Goal: Task Accomplishment & Management: Manage account settings

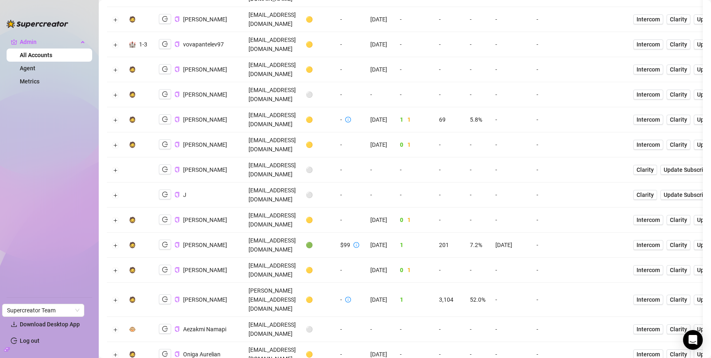
scroll to position [454, 0]
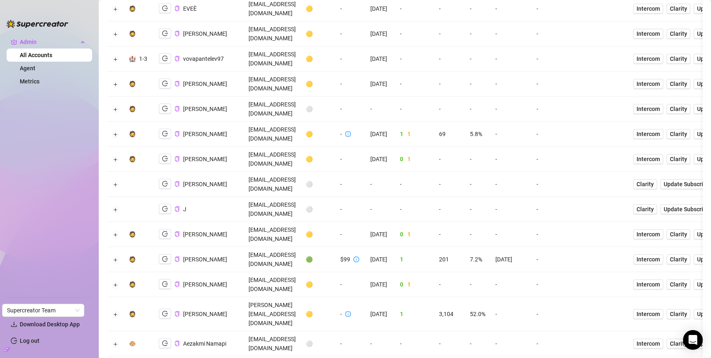
scroll to position [430, 0]
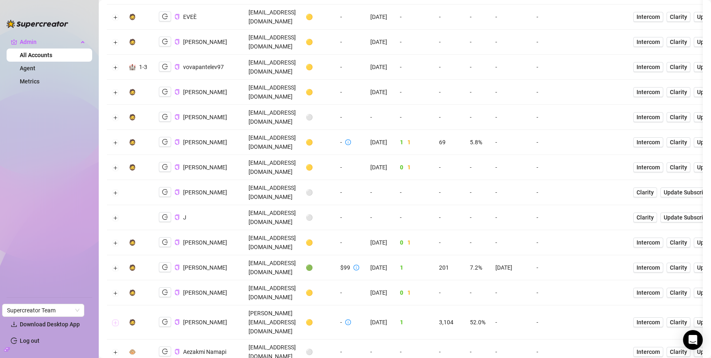
click at [118, 320] on button "Expand row" at bounding box center [115, 323] width 7 height 7
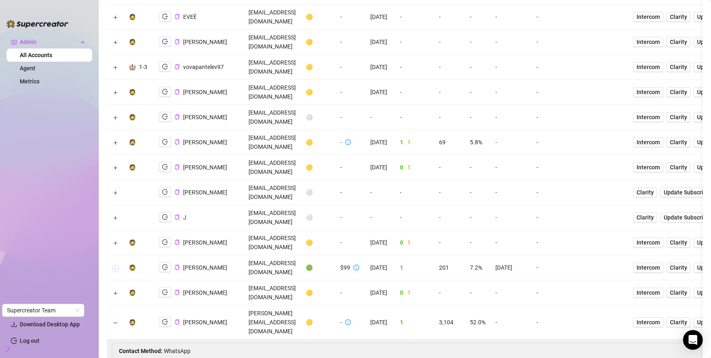
click at [116, 265] on button "Expand row" at bounding box center [115, 268] width 7 height 7
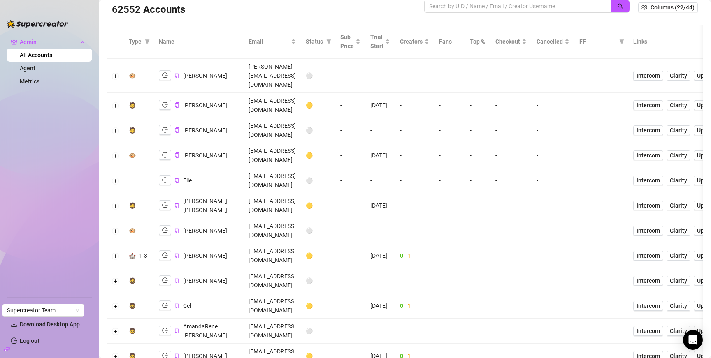
scroll to position [0, 0]
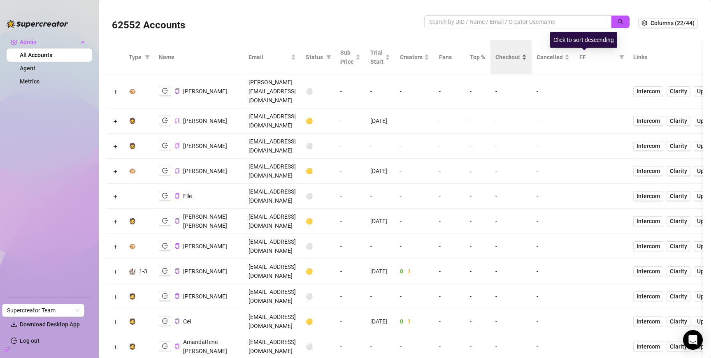
click at [520, 56] on span "Checkout" at bounding box center [507, 57] width 25 height 9
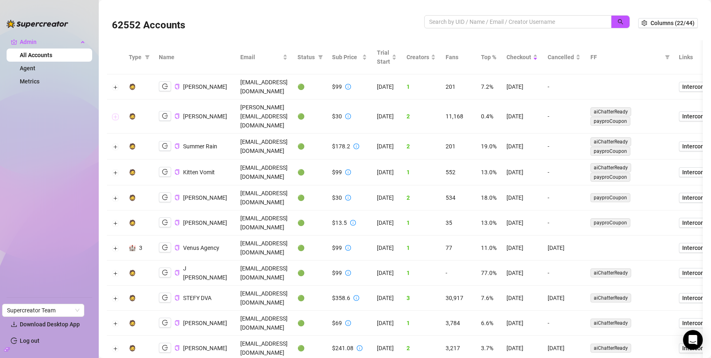
click at [114, 113] on button "Expand row" at bounding box center [115, 116] width 7 height 7
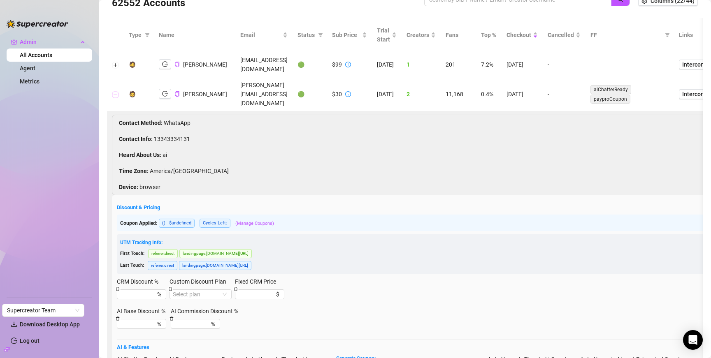
scroll to position [18, 0]
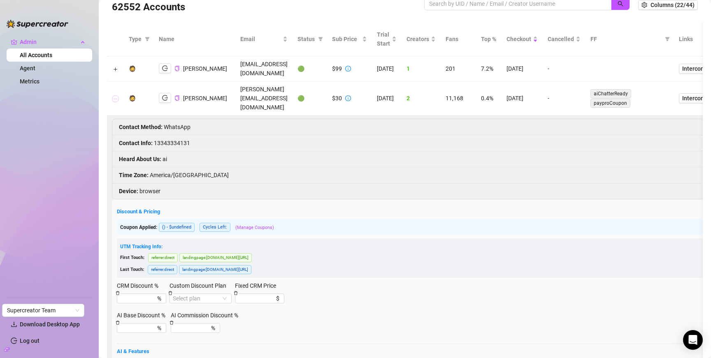
click at [114, 95] on button "Collapse row" at bounding box center [115, 98] width 7 height 7
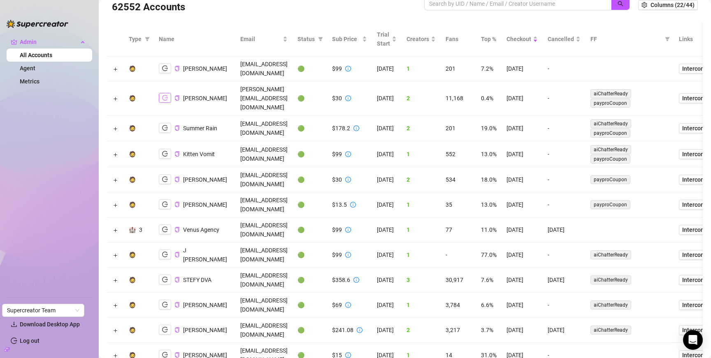
click at [162, 95] on icon "logout" at bounding box center [165, 97] width 6 height 5
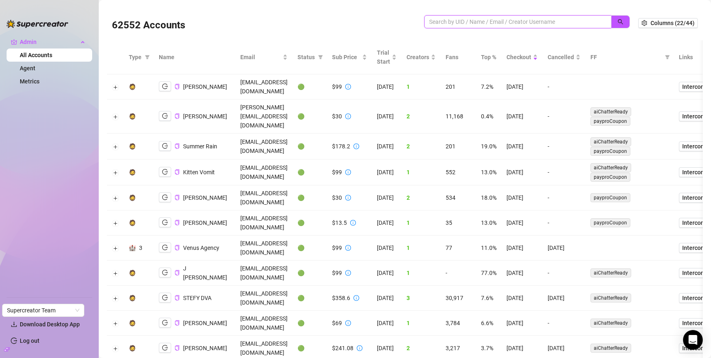
click at [462, 19] on input "search" at bounding box center [514, 21] width 171 height 9
type input "guy"
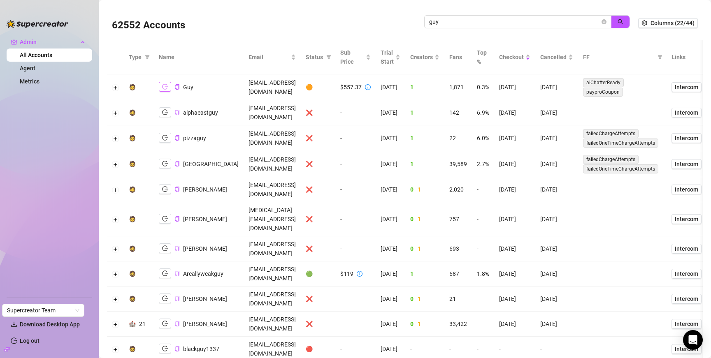
click at [167, 86] on icon "logout" at bounding box center [165, 86] width 6 height 5
click at [604, 21] on icon "close-circle" at bounding box center [603, 21] width 5 height 5
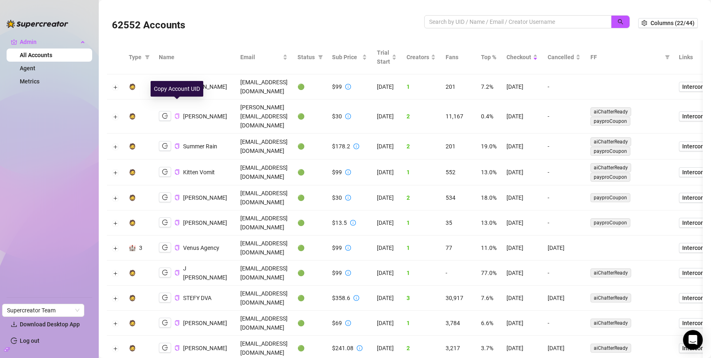
click at [175, 113] on icon "copy" at bounding box center [176, 115] width 5 height 5
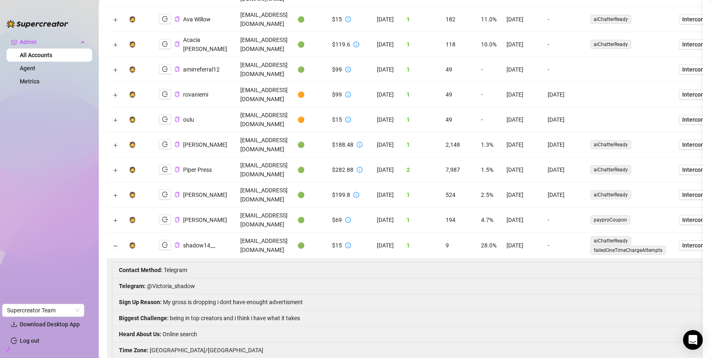
scroll to position [372, 0]
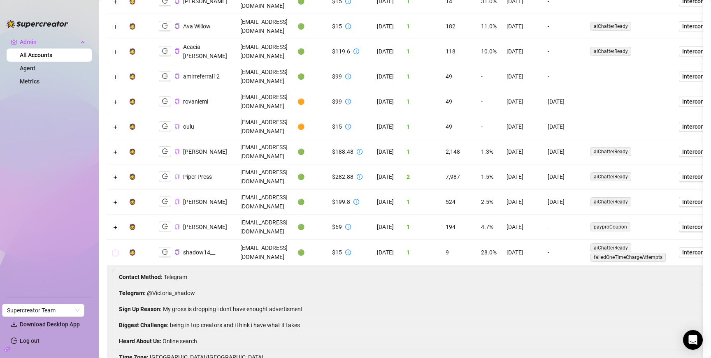
click at [113, 250] on button "Collapse row" at bounding box center [115, 253] width 7 height 7
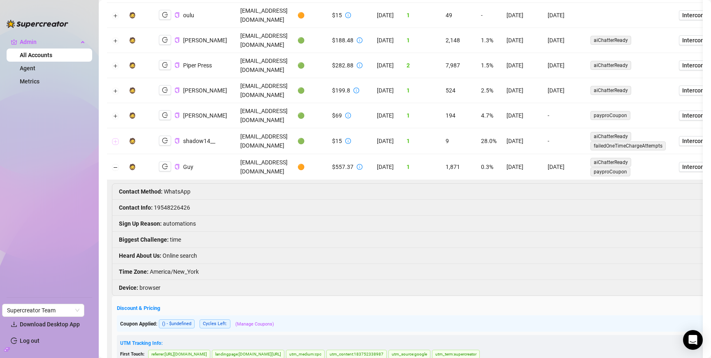
scroll to position [0, 0]
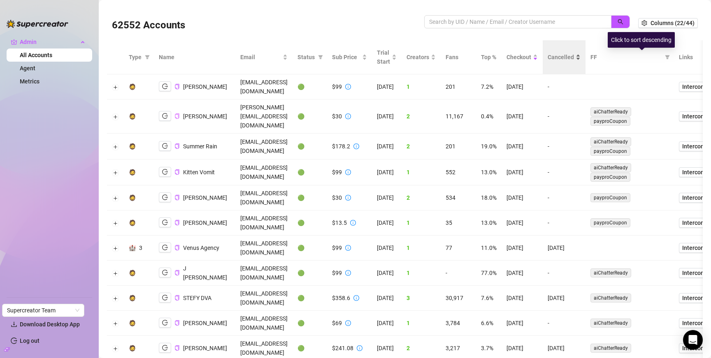
click at [574, 58] on span "Cancelled" at bounding box center [560, 57] width 26 height 9
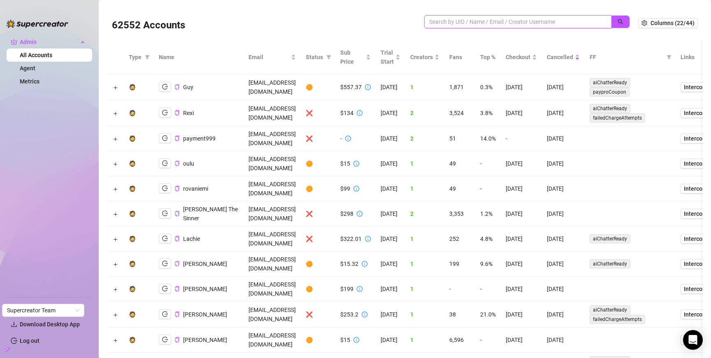
click at [467, 21] on input "search" at bounding box center [514, 21] width 171 height 9
click at [165, 86] on icon "logout" at bounding box center [165, 86] width 6 height 5
click at [169, 87] on button "button" at bounding box center [165, 87] width 12 height 10
click at [495, 21] on input "search" at bounding box center [514, 21] width 171 height 9
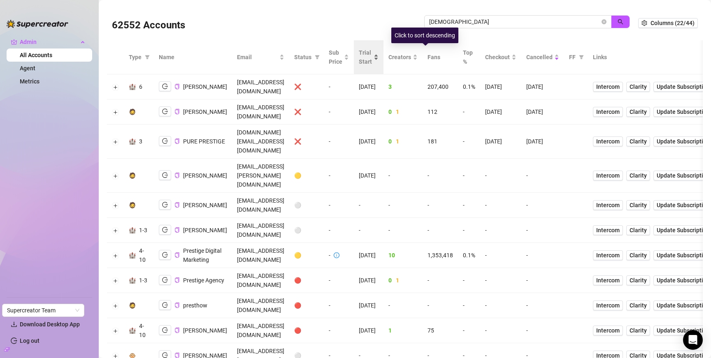
click at [372, 60] on span "Trial Start" at bounding box center [365, 57] width 13 height 18
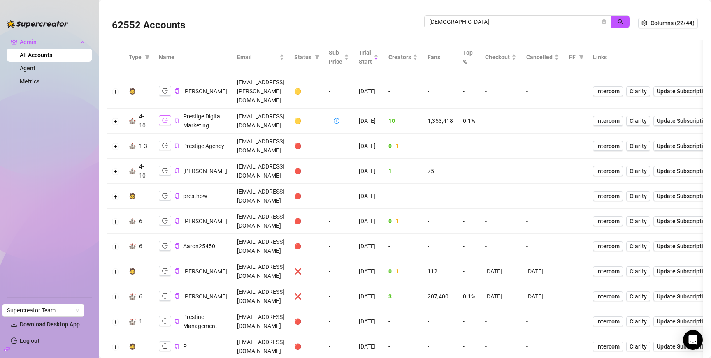
click at [165, 118] on icon "logout" at bounding box center [165, 121] width 6 height 6
click at [534, 23] on input "prest" at bounding box center [514, 21] width 171 height 9
type input "josh"
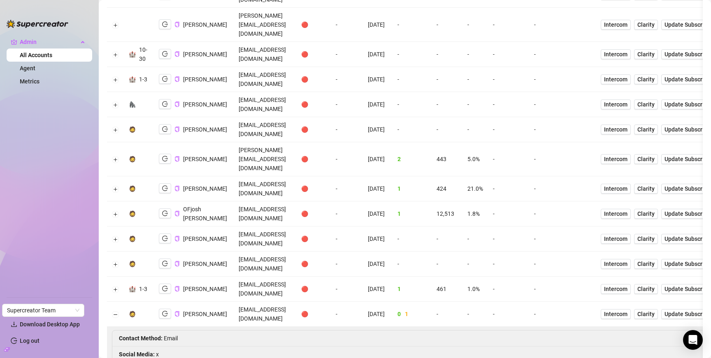
scroll to position [487, 0]
click at [114, 310] on button "Collapse row" at bounding box center [115, 313] width 7 height 7
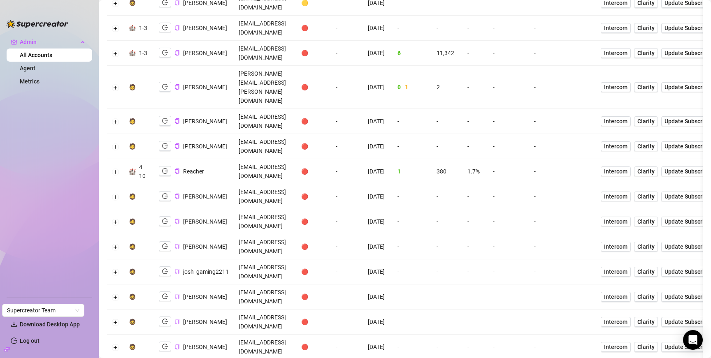
scroll to position [0, 0]
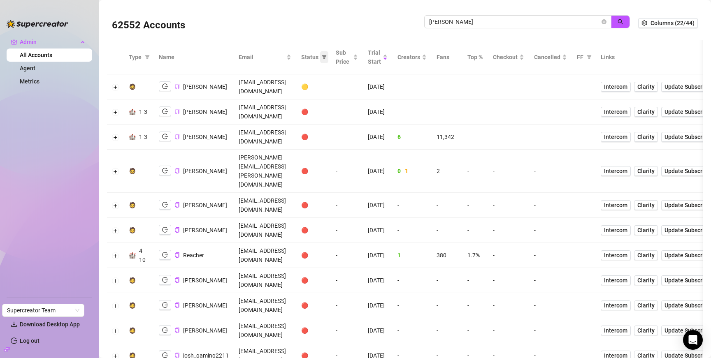
click at [326, 56] on icon "filter" at bounding box center [324, 57] width 5 height 4
click at [346, 102] on span "🟢 Active" at bounding box center [336, 99] width 27 height 7
checkbox input "true"
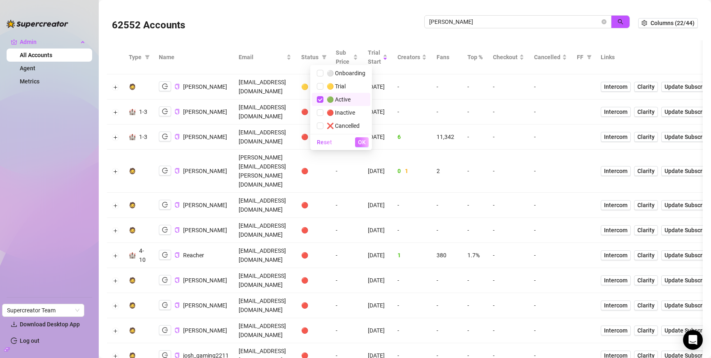
click at [361, 146] on span "OK" at bounding box center [362, 142] width 8 height 7
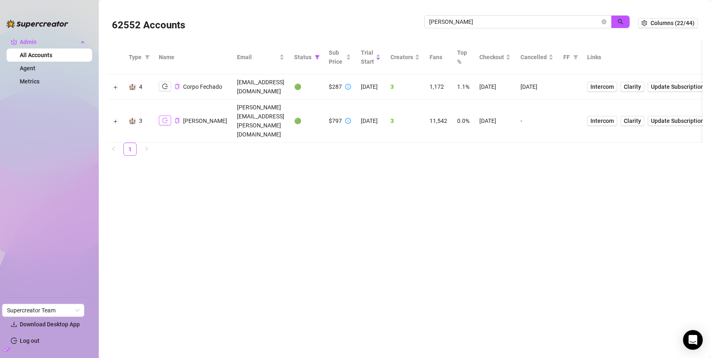
click at [161, 116] on button "button" at bounding box center [165, 121] width 12 height 10
click at [176, 118] on icon "copy" at bounding box center [176, 120] width 5 height 5
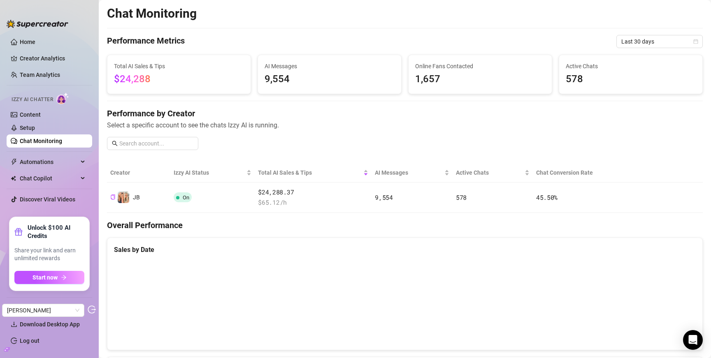
scroll to position [118, 0]
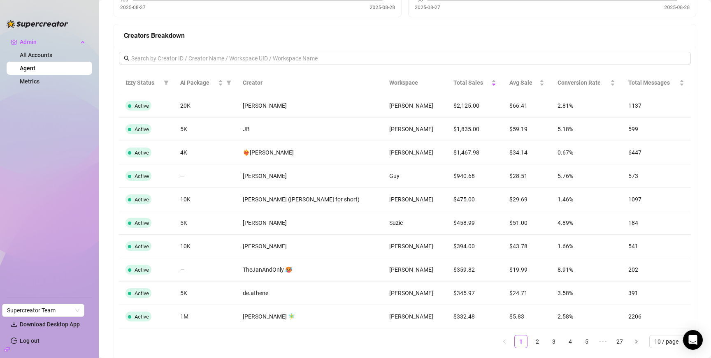
scroll to position [632, 0]
click at [361, 159] on div "3rFGcSoYnvOA5zOBaMjCXNKiOxu1" at bounding box center [362, 159] width 100 height 16
copy div "3rFGcSoYnvOA5zOBaMjCXNKiOxu1"
click at [382, 135] on td "Ryan Bonam" at bounding box center [414, 128] width 65 height 23
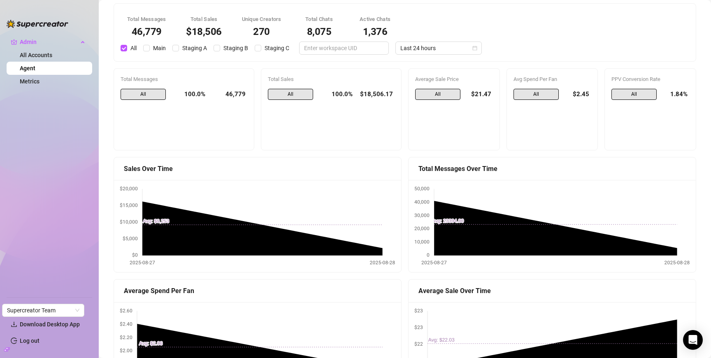
scroll to position [0, 0]
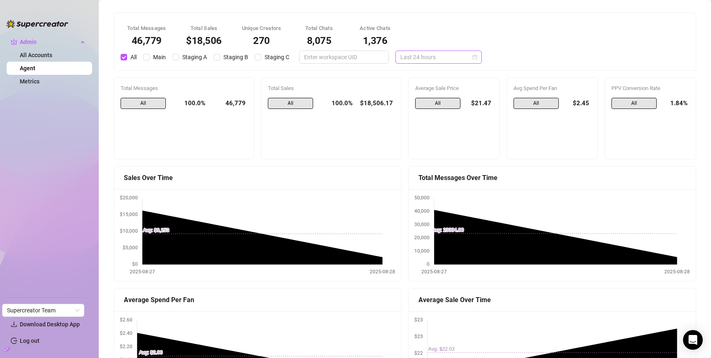
click at [410, 63] on span "Last 24 hours" at bounding box center [438, 57] width 76 height 12
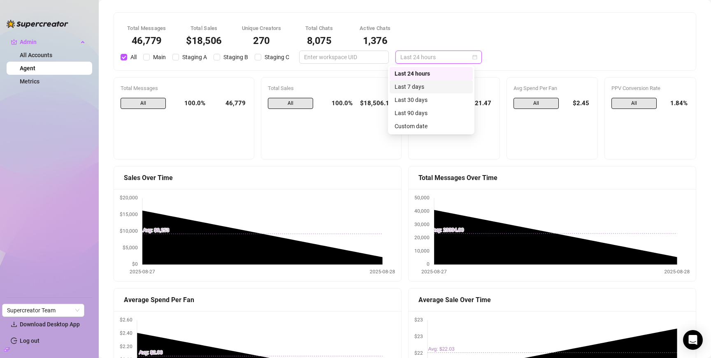
click at [412, 87] on div "Last 7 days" at bounding box center [430, 86] width 73 height 9
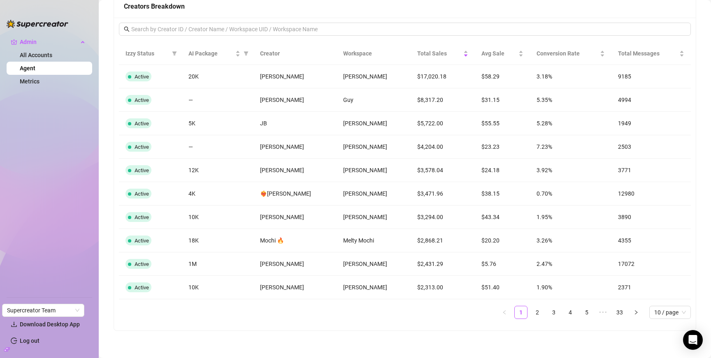
scroll to position [664, 0]
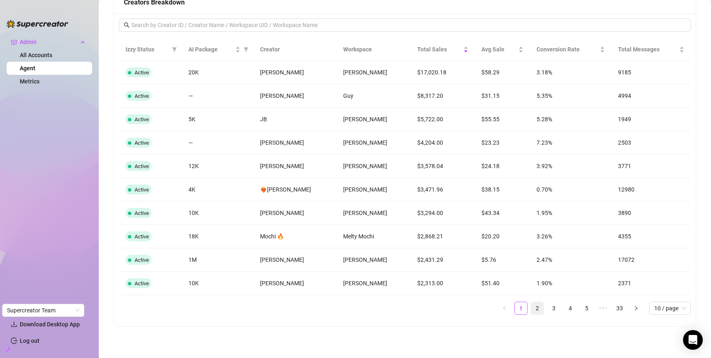
click at [538, 311] on link "2" at bounding box center [537, 308] width 12 height 12
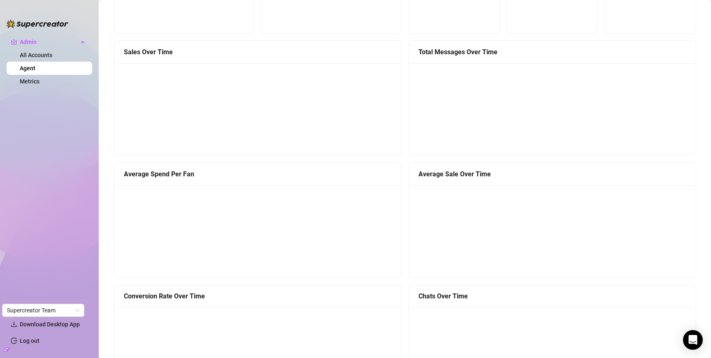
scroll to position [0, 0]
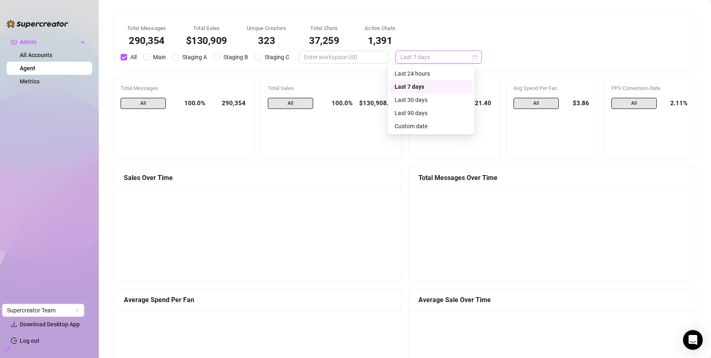
click at [432, 59] on span "Last 7 days" at bounding box center [438, 57] width 76 height 12
click at [431, 74] on div "Last 24 hours" at bounding box center [430, 73] width 73 height 9
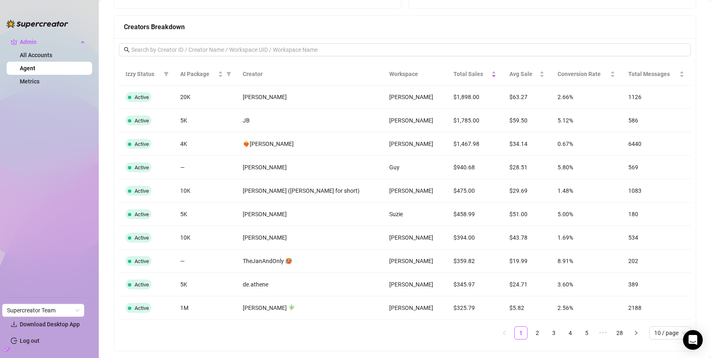
scroll to position [664, 0]
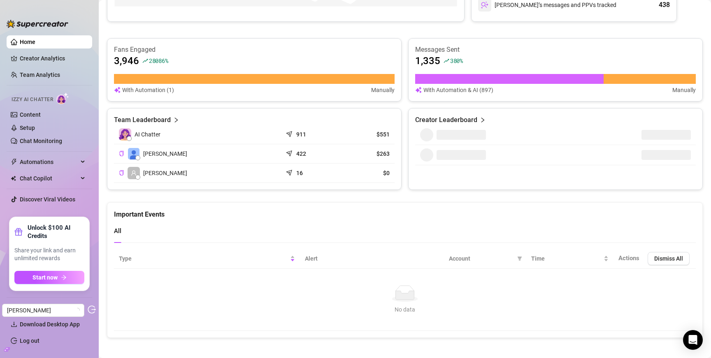
scroll to position [254, 0]
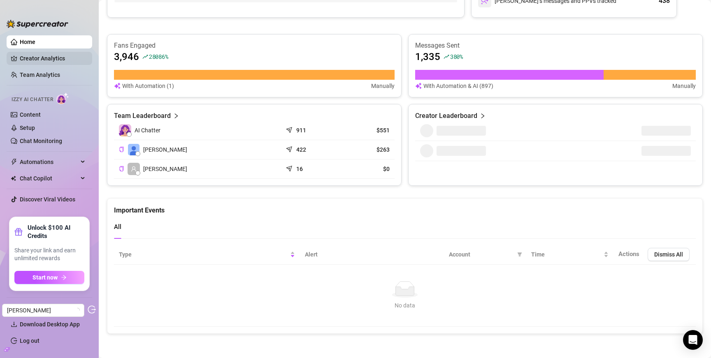
click at [38, 59] on link "Creator Analytics" at bounding box center [53, 58] width 66 height 13
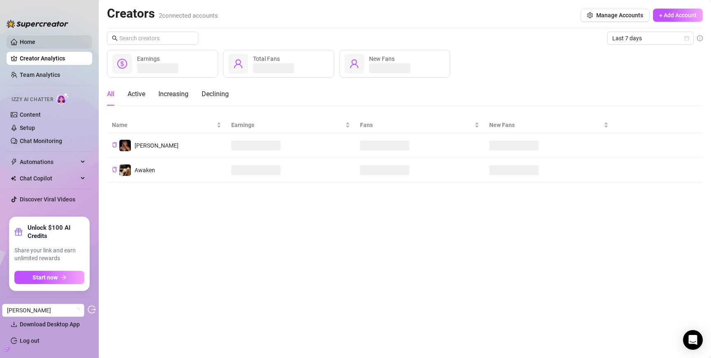
click at [35, 39] on link "Home" at bounding box center [28, 42] width 16 height 7
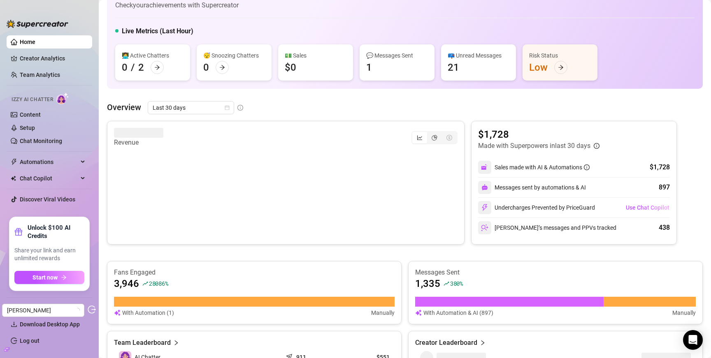
scroll to position [26, 0]
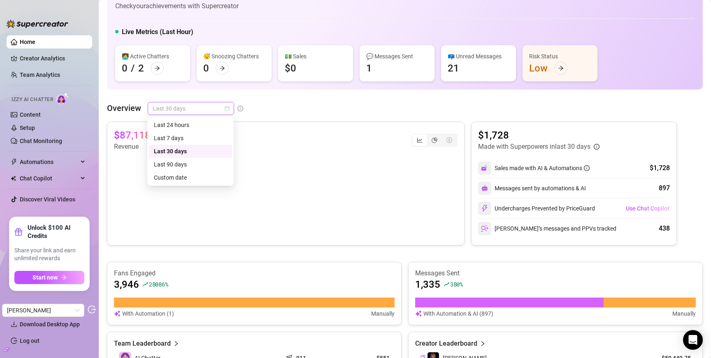
click at [185, 107] on span "Last 30 days" at bounding box center [191, 108] width 76 height 12
click at [178, 161] on div "Last 90 days" at bounding box center [190, 164] width 73 height 9
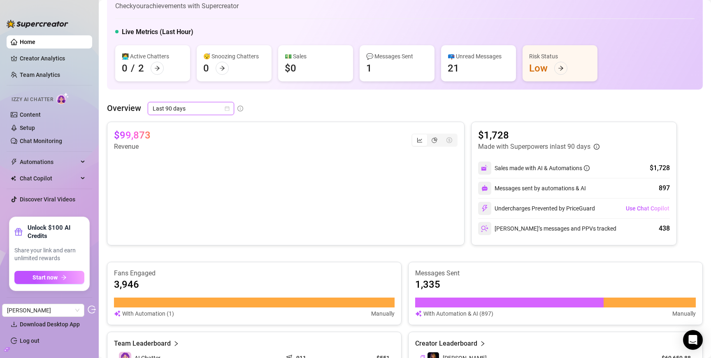
click at [6, 350] on icon "build" at bounding box center [6, 349] width 3 height 3
click at [22, 307] on link "Settings" at bounding box center [31, 308] width 22 height 7
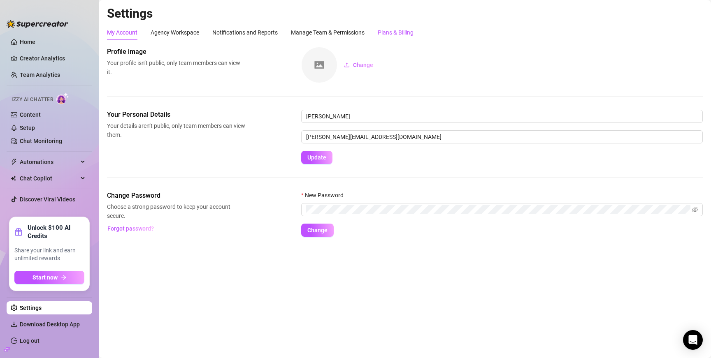
click at [394, 35] on div "Plans & Billing" at bounding box center [395, 32] width 36 height 9
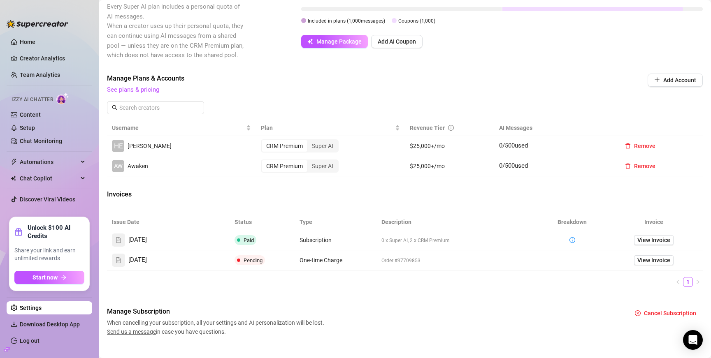
scroll to position [190, 0]
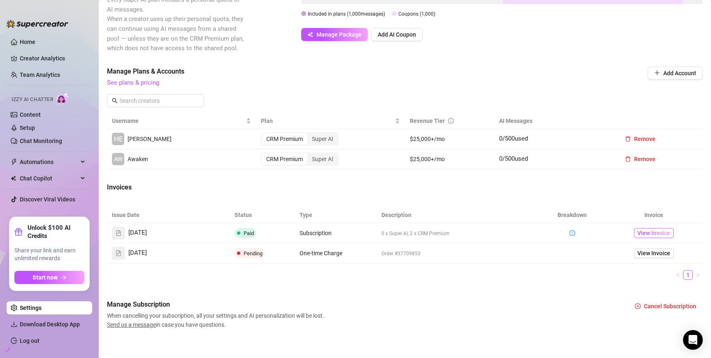
click at [644, 229] on span "View Invoice" at bounding box center [653, 233] width 33 height 9
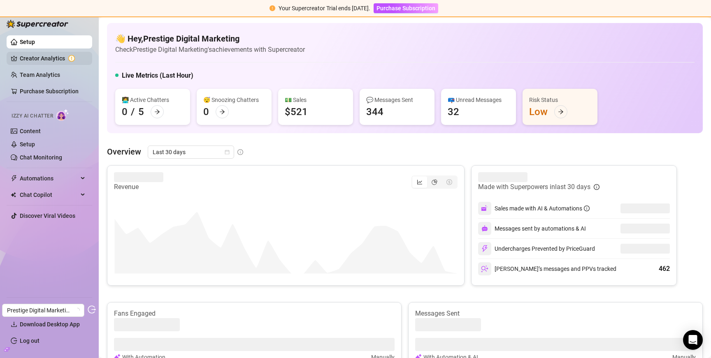
click at [39, 53] on link "Creator Analytics" at bounding box center [53, 58] width 66 height 13
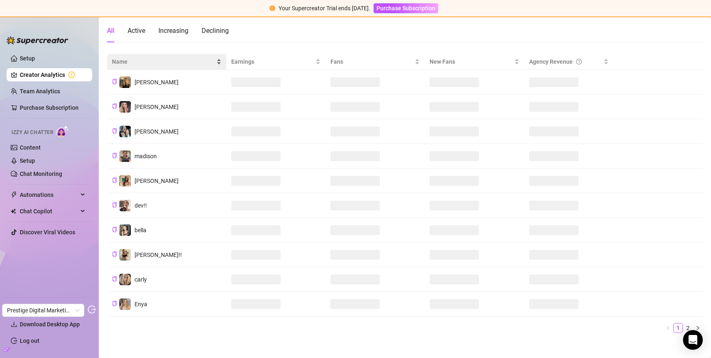
scroll to position [87, 0]
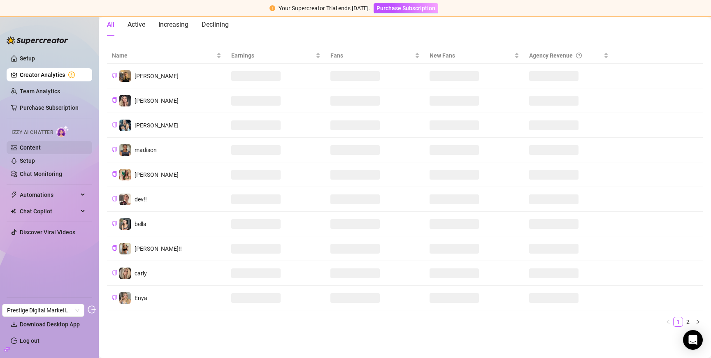
click at [41, 148] on link "Content" at bounding box center [30, 147] width 21 height 7
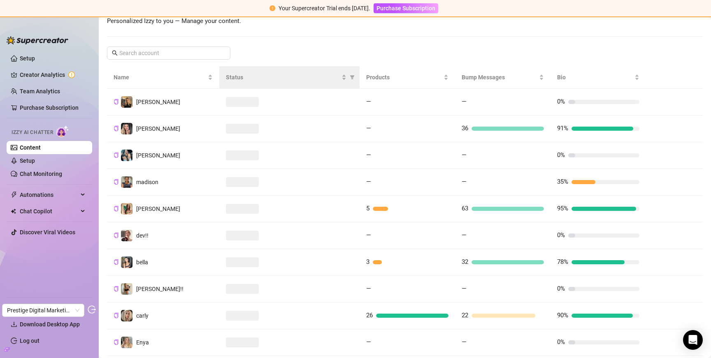
scroll to position [146, 0]
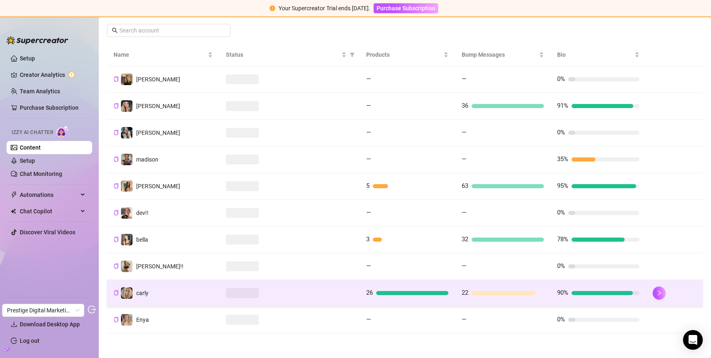
click at [153, 293] on td "carly" at bounding box center [163, 293] width 112 height 27
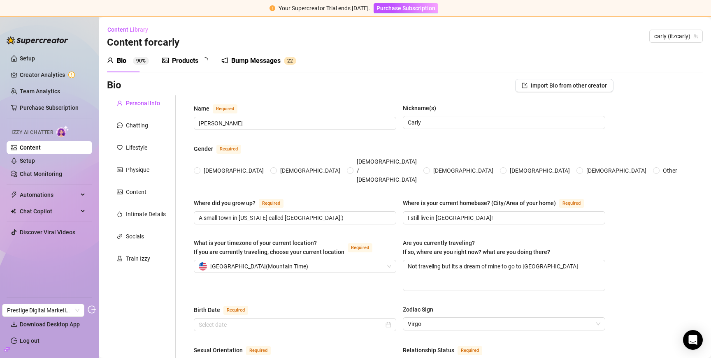
radio input "true"
type input "September 16th, 2006"
click at [191, 57] on div "Products" at bounding box center [185, 61] width 26 height 10
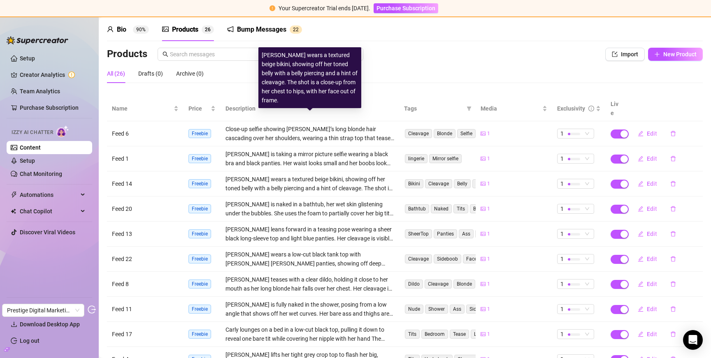
scroll to position [84, 0]
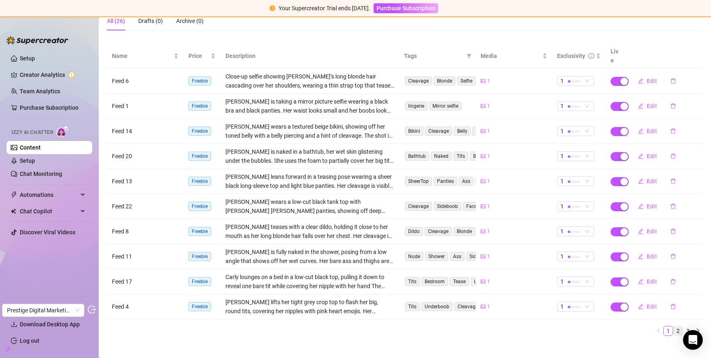
click at [677, 326] on link "2" at bounding box center [677, 330] width 9 height 9
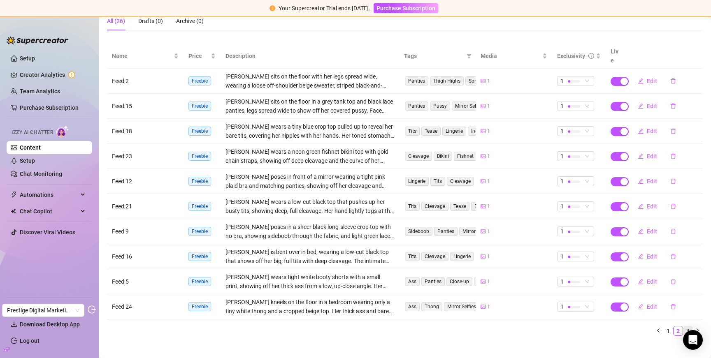
click at [687, 326] on link "3" at bounding box center [687, 330] width 9 height 9
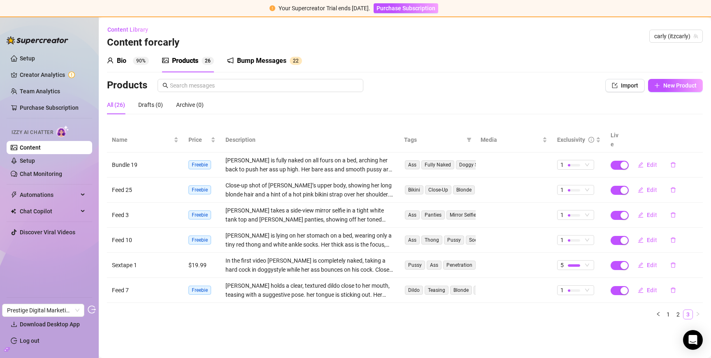
scroll to position [0, 0]
click at [37, 140] on div "Izzy AI Chatter" at bounding box center [48, 131] width 87 height 19
click at [37, 146] on link "Content" at bounding box center [30, 147] width 21 height 7
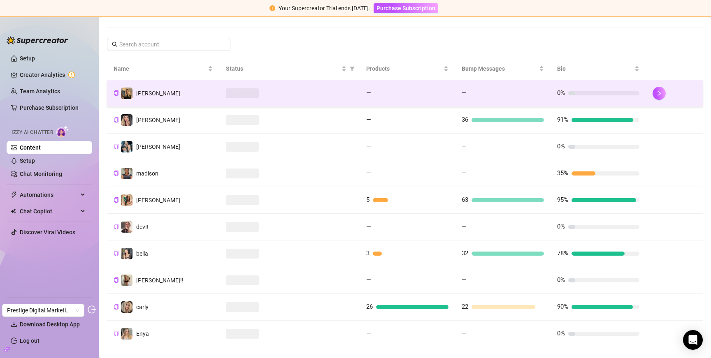
scroll to position [134, 0]
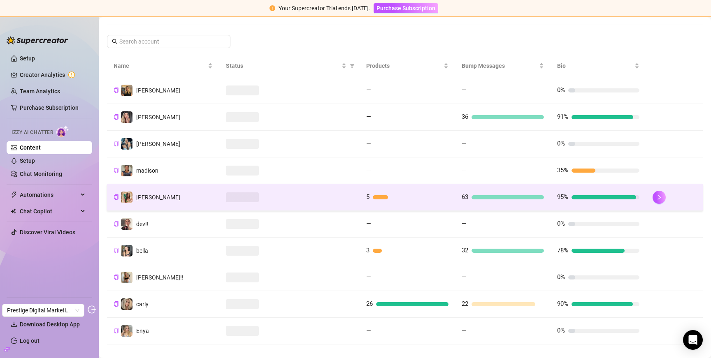
click at [266, 207] on td at bounding box center [289, 197] width 140 height 27
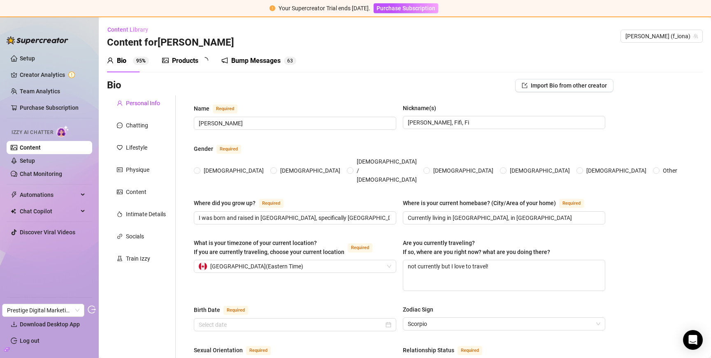
radio input "true"
type input "October 23rd, 2003"
click at [186, 60] on div "Products" at bounding box center [185, 61] width 26 height 10
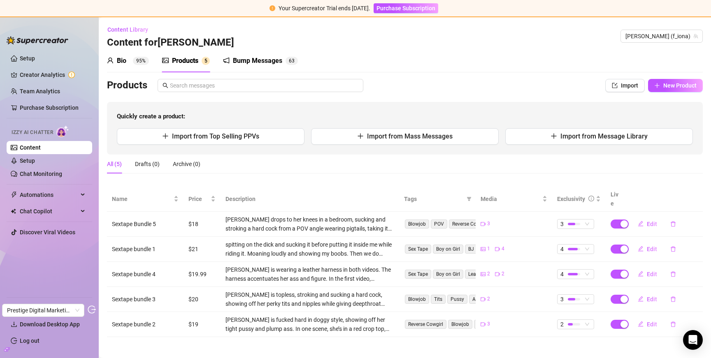
click at [41, 146] on link "Content" at bounding box center [30, 147] width 21 height 7
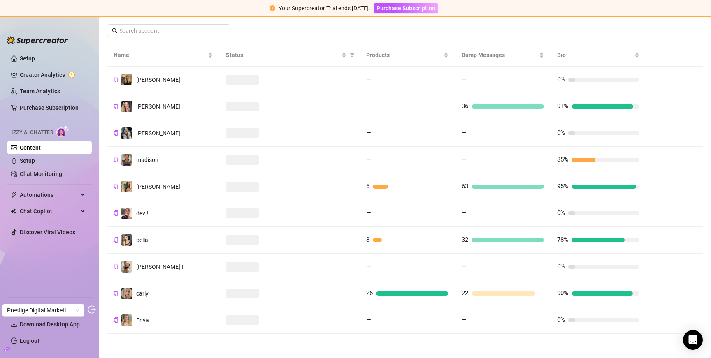
scroll to position [146, 0]
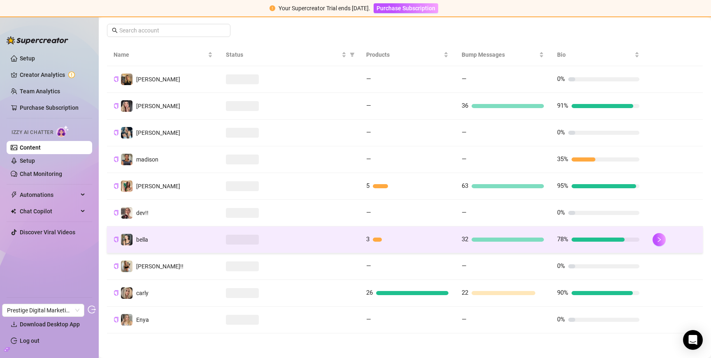
click at [176, 244] on td "bella" at bounding box center [163, 240] width 112 height 27
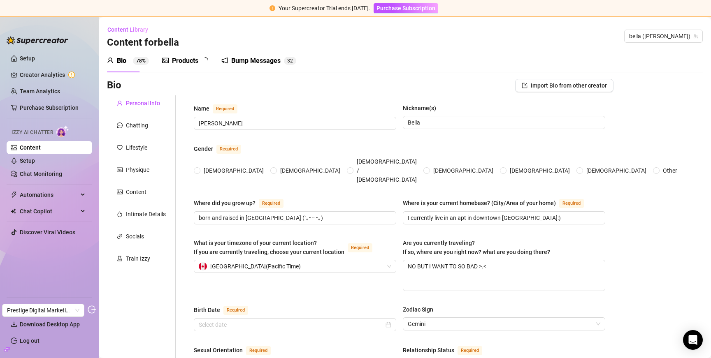
radio input "true"
type input "June 19th, 2005"
click at [179, 54] on div "Products 3" at bounding box center [186, 60] width 48 height 23
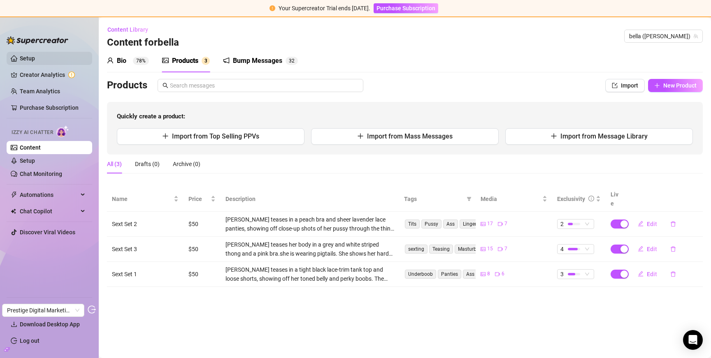
click at [35, 56] on link "Setup" at bounding box center [27, 58] width 15 height 7
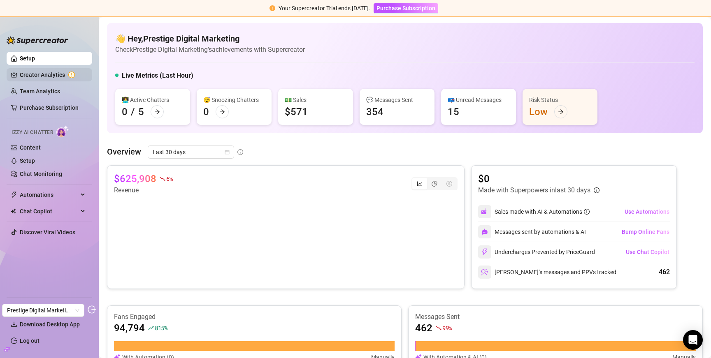
click at [42, 71] on link "Creator Analytics" at bounding box center [53, 74] width 66 height 13
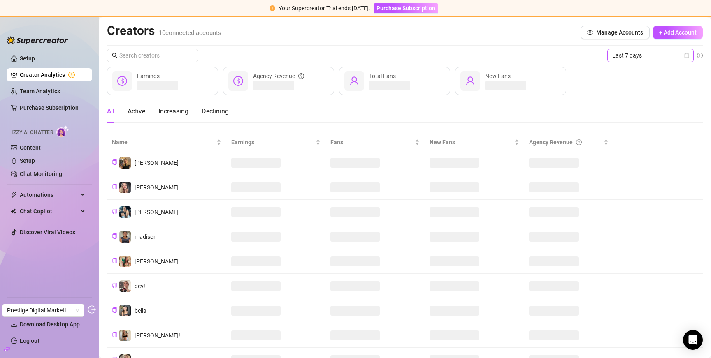
click at [631, 55] on span "Last 7 days" at bounding box center [650, 55] width 76 height 12
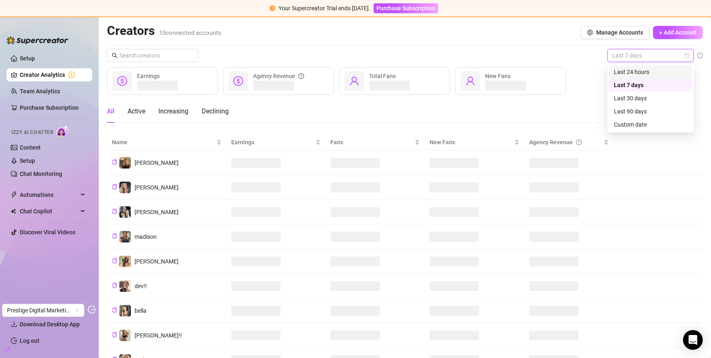
click at [641, 76] on div "Last 24 hours" at bounding box center [650, 71] width 73 height 9
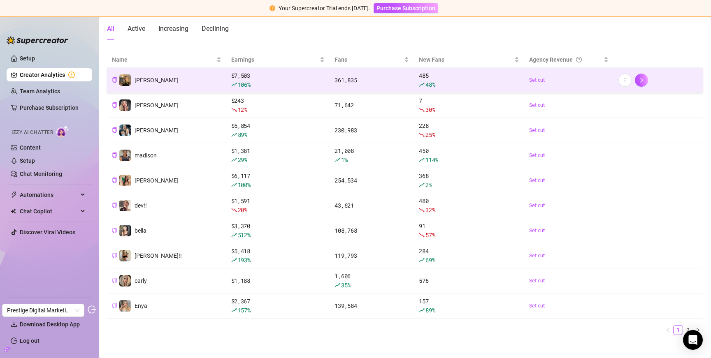
scroll to position [92, 0]
click at [167, 89] on td "kendall" at bounding box center [166, 81] width 119 height 25
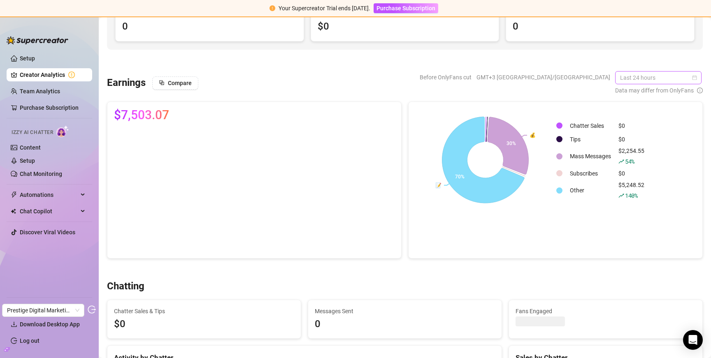
click at [646, 78] on span "Last 24 hours" at bounding box center [658, 78] width 76 height 12
click at [640, 122] on div "Last 30 days" at bounding box center [658, 120] width 73 height 9
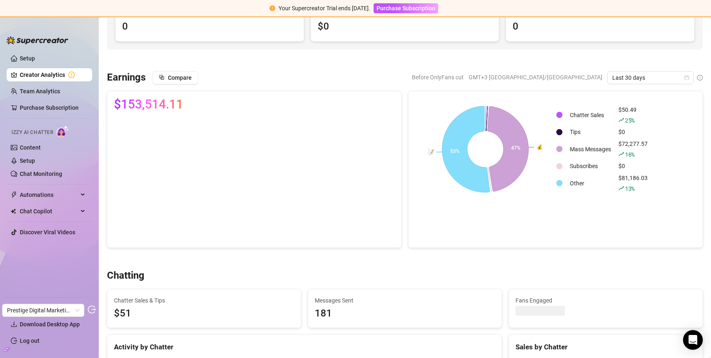
click at [57, 75] on link "Creator Analytics" at bounding box center [53, 74] width 66 height 13
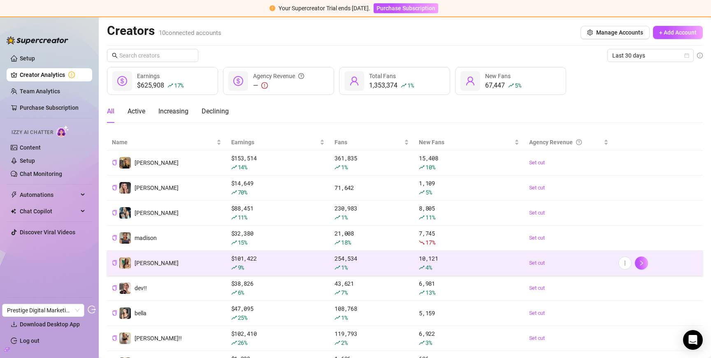
click at [189, 260] on td "fiona" at bounding box center [166, 263] width 119 height 25
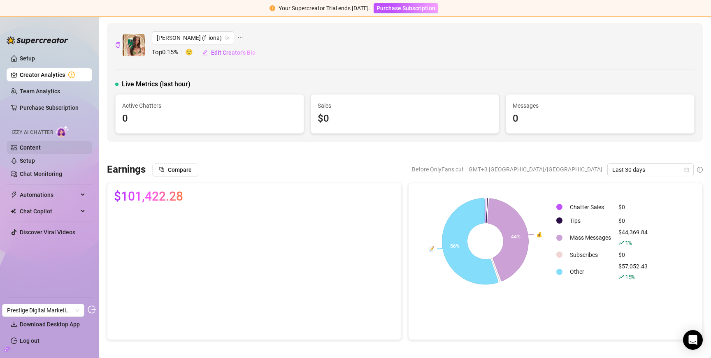
click at [40, 144] on link "Content" at bounding box center [30, 147] width 21 height 7
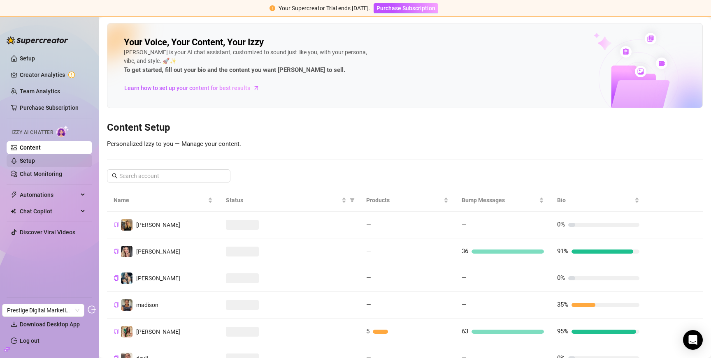
click at [35, 161] on link "Setup" at bounding box center [27, 160] width 15 height 7
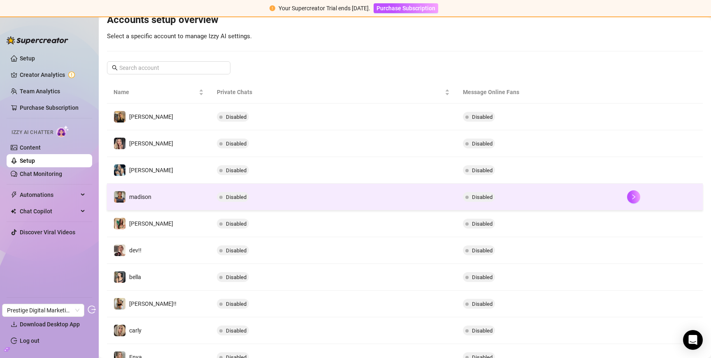
scroll to position [131, 0]
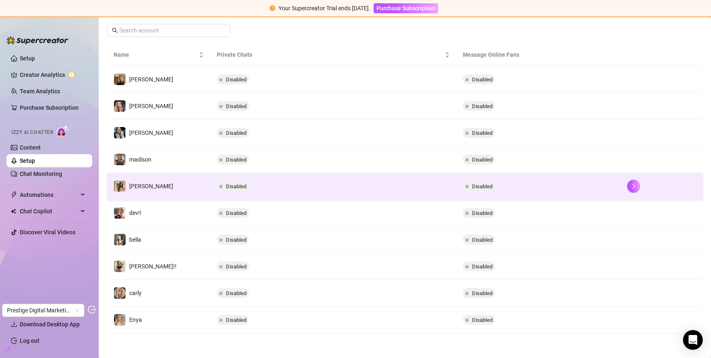
click at [178, 185] on td "fiona" at bounding box center [158, 186] width 103 height 27
